Goal: Navigation & Orientation: Find specific page/section

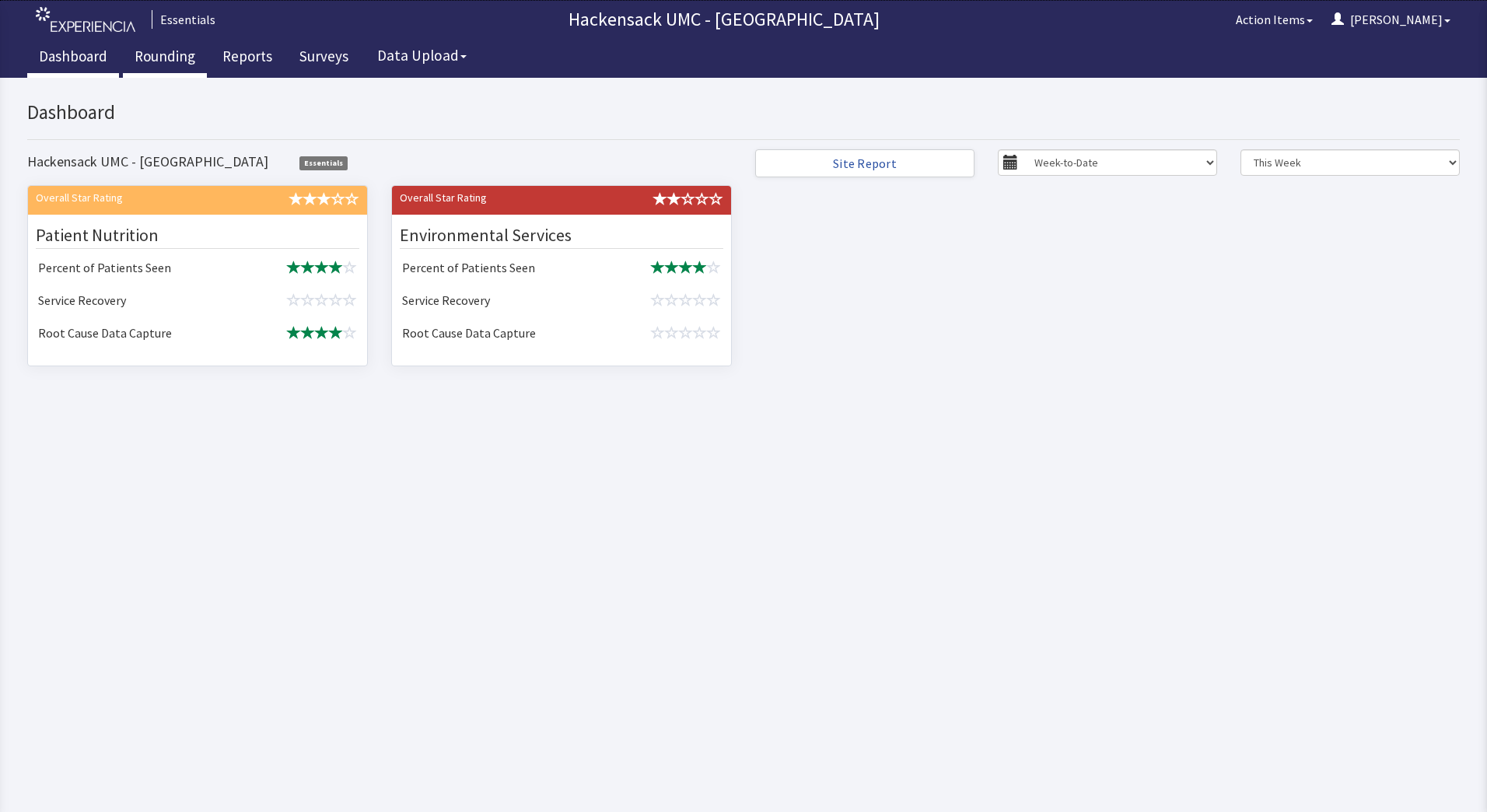
click at [160, 62] on link "Rounding" at bounding box center [165, 58] width 84 height 38
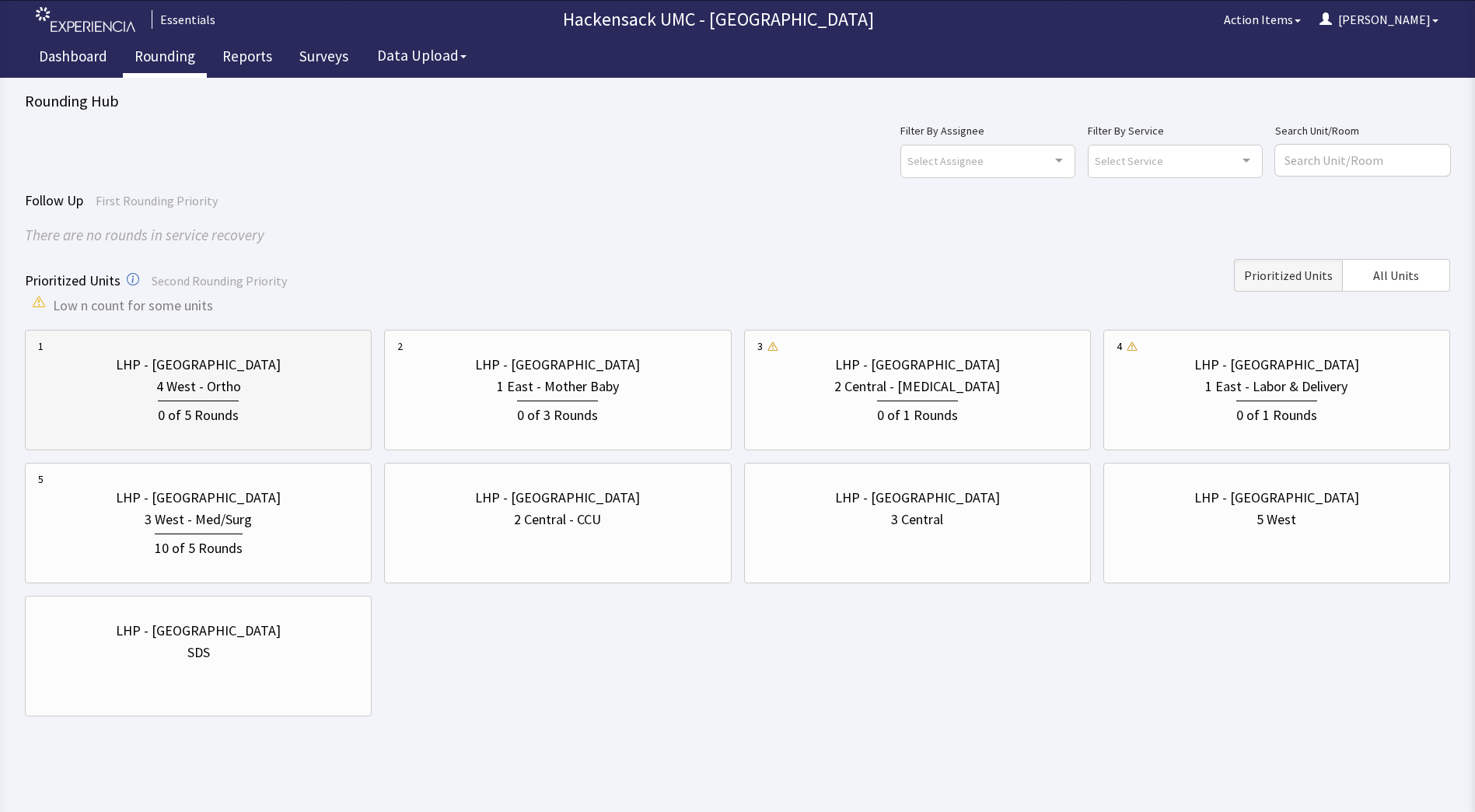
click at [331, 366] on div "LHP - Pascack Valley" at bounding box center [199, 365] width 321 height 22
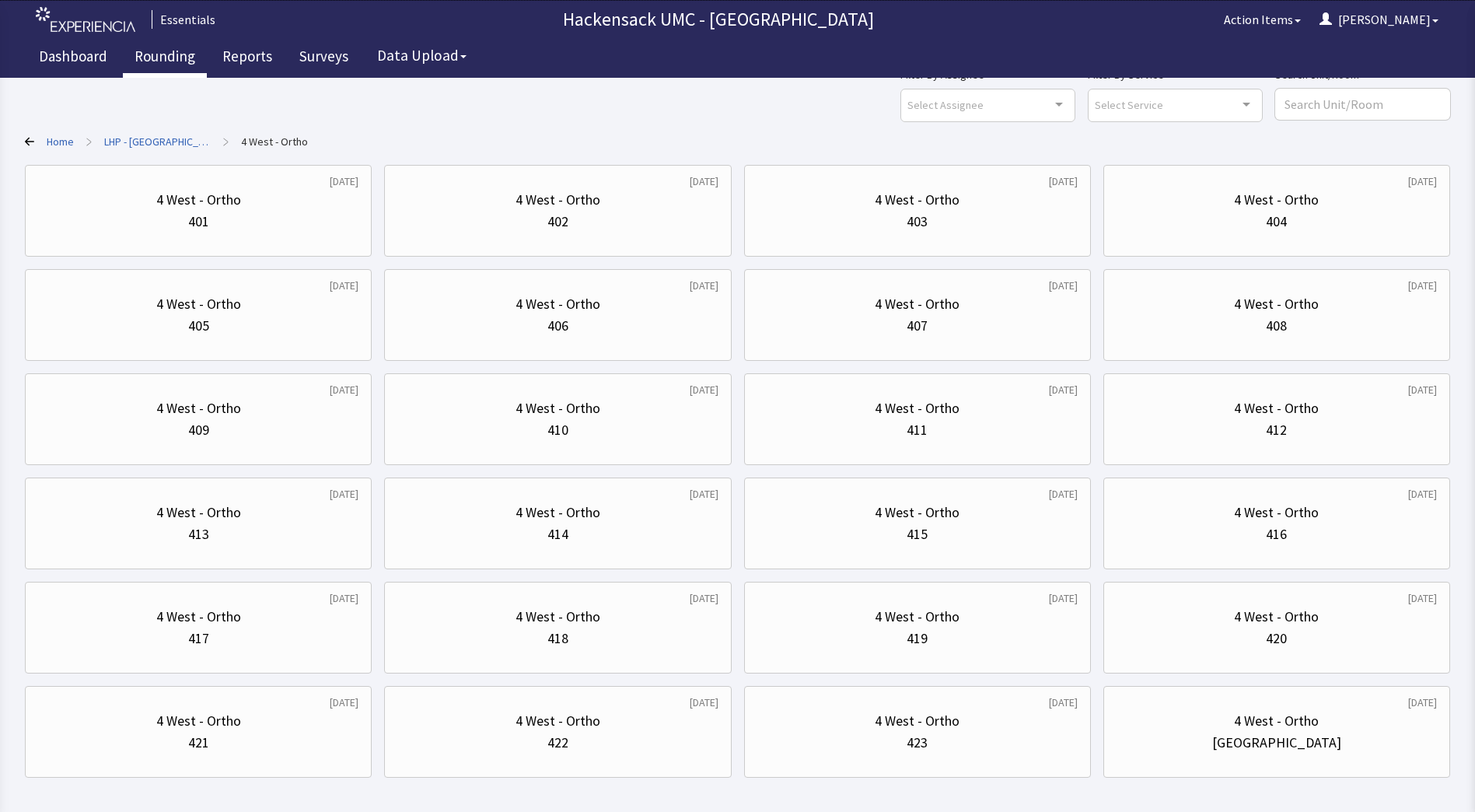
scroll to position [125, 0]
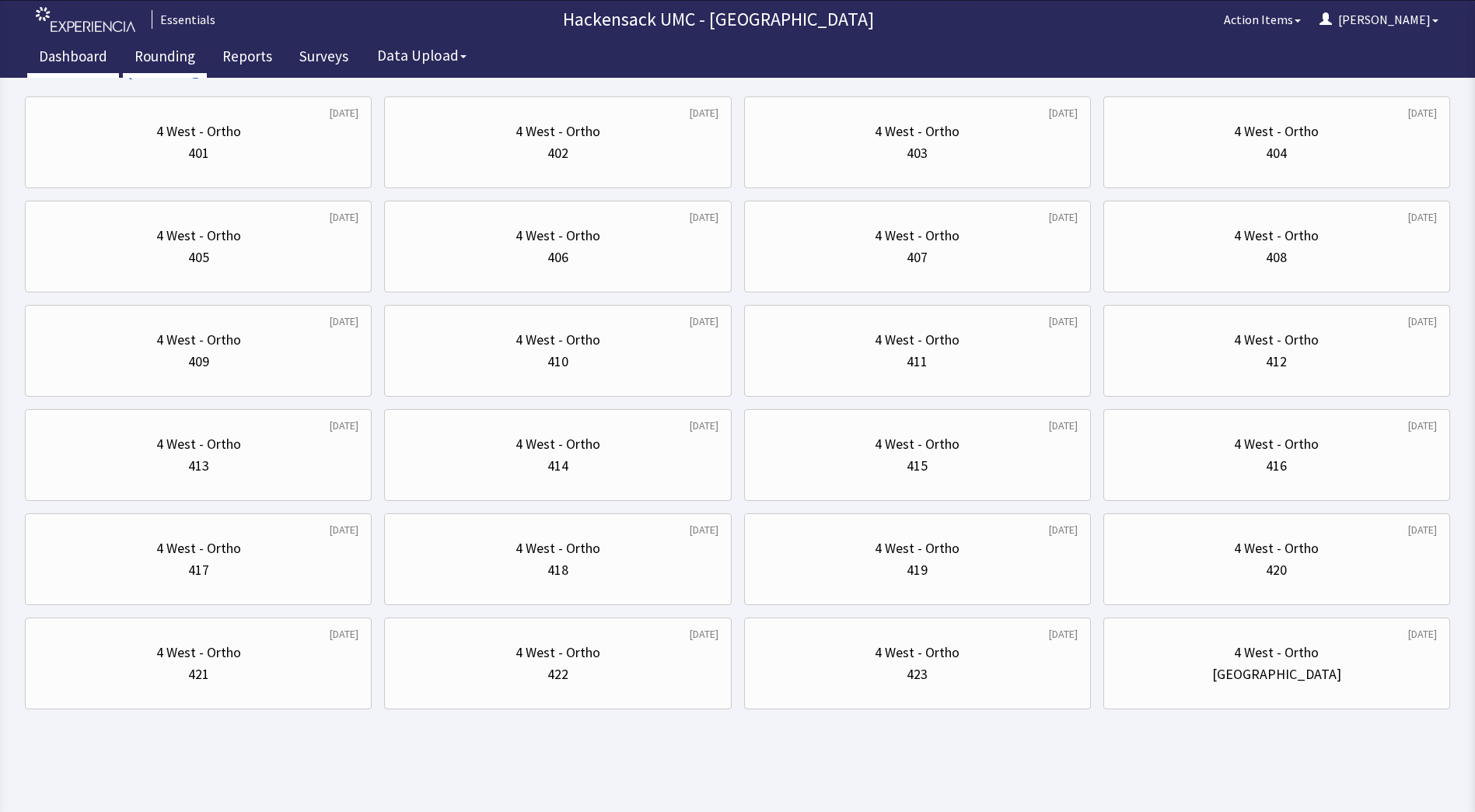
click at [79, 60] on link "Dashboard" at bounding box center [73, 58] width 92 height 38
